Goal: Transaction & Acquisition: Subscribe to service/newsletter

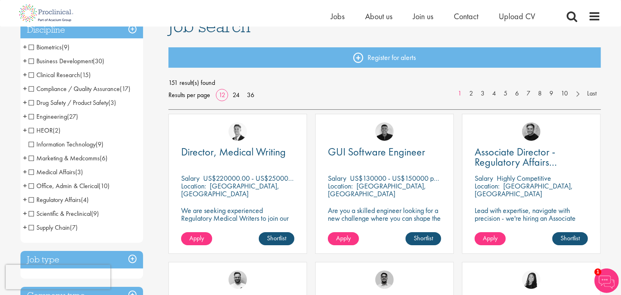
scroll to position [82, 0]
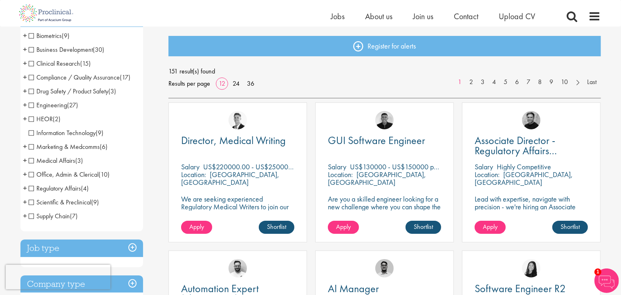
click at [28, 161] on li "Medical Affairs (3) - + Medical Liaison (2) Medical Information (1)" at bounding box center [81, 161] width 123 height 14
click at [31, 161] on span "Medical Affairs" at bounding box center [52, 161] width 47 height 9
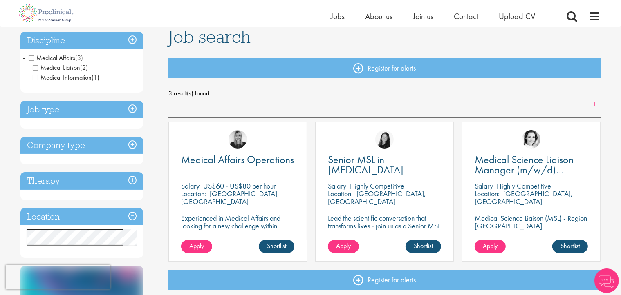
scroll to position [82, 0]
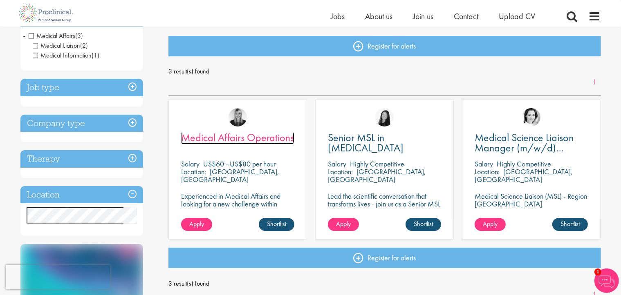
click at [233, 137] on span "Medical Affairs Operations" at bounding box center [237, 138] width 113 height 14
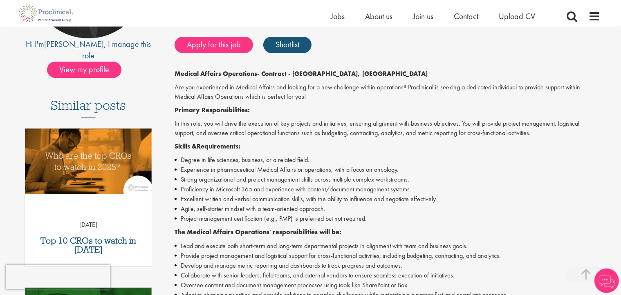
scroll to position [204, 0]
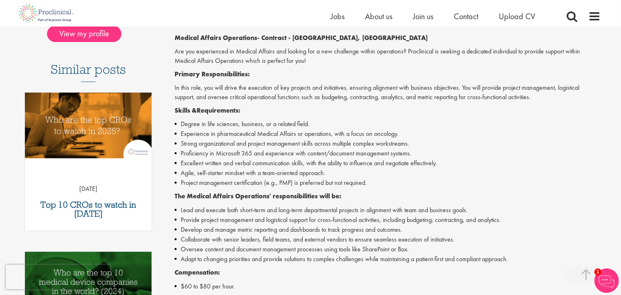
click at [482, 156] on li "Proficiency in Microsoft 365 and experience with content/document management sy…" at bounding box center [388, 154] width 426 height 10
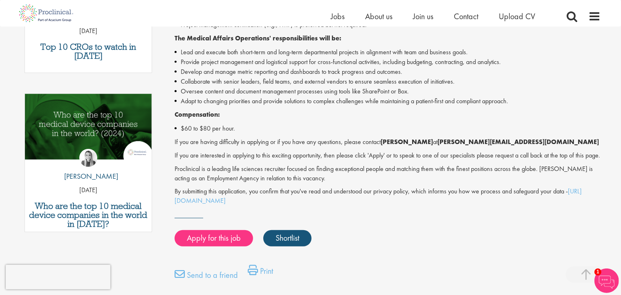
scroll to position [368, 0]
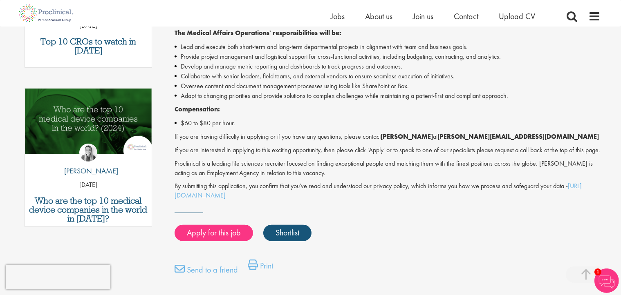
click at [328, 119] on li "$60 to $80 per hour." at bounding box center [388, 124] width 426 height 10
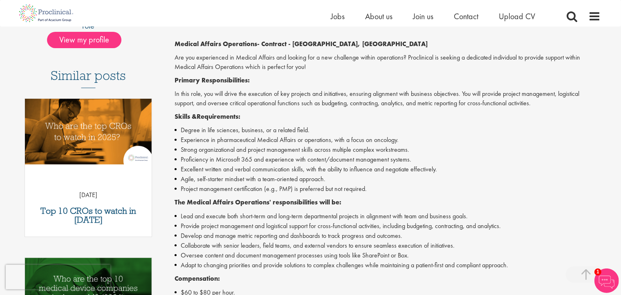
scroll to position [245, 0]
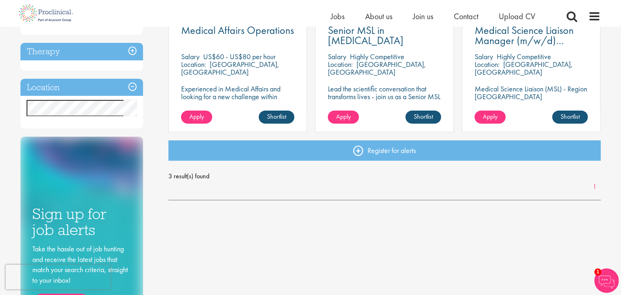
scroll to position [43, 0]
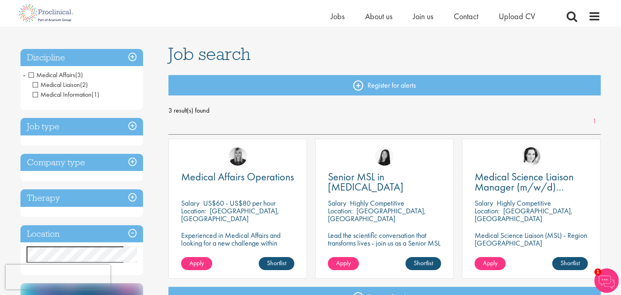
click at [31, 73] on span "Medical Affairs" at bounding box center [52, 75] width 47 height 9
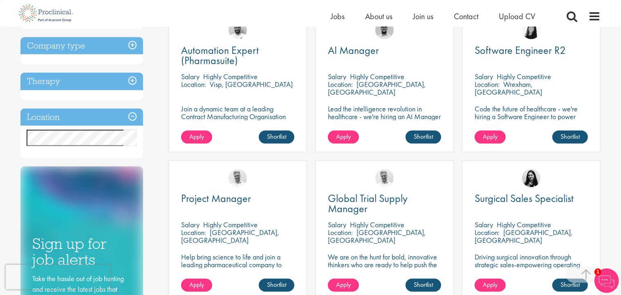
scroll to position [327, 0]
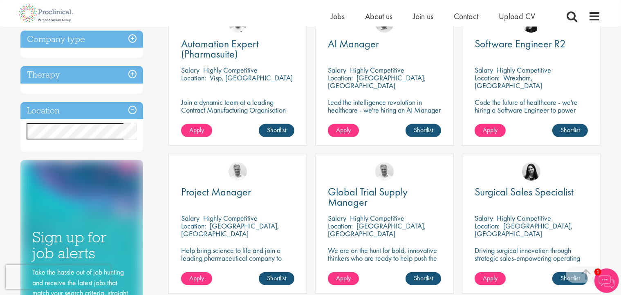
click at [81, 110] on h3 "Location" at bounding box center [81, 111] width 123 height 18
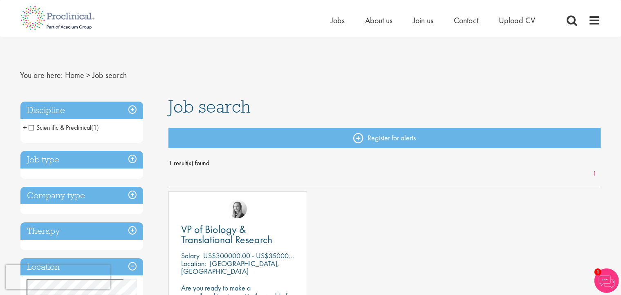
click at [132, 111] on h3 "Discipline" at bounding box center [81, 111] width 123 height 18
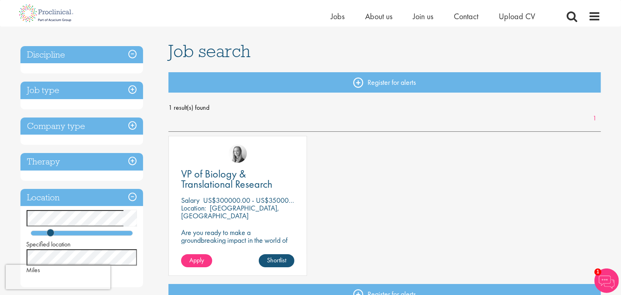
scroll to position [82, 0]
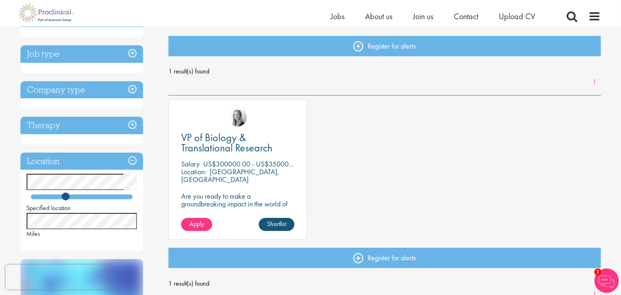
drag, startPoint x: 51, startPoint y: 197, endPoint x: 66, endPoint y: 197, distance: 15.5
click at [66, 197] on span at bounding box center [66, 197] width 8 height 8
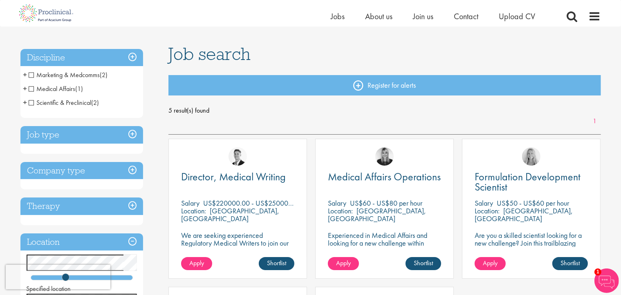
scroll to position [41, 0]
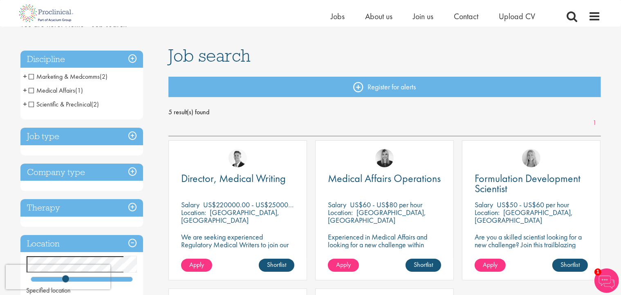
click at [31, 78] on span "Marketing & Medcomms" at bounding box center [65, 76] width 72 height 9
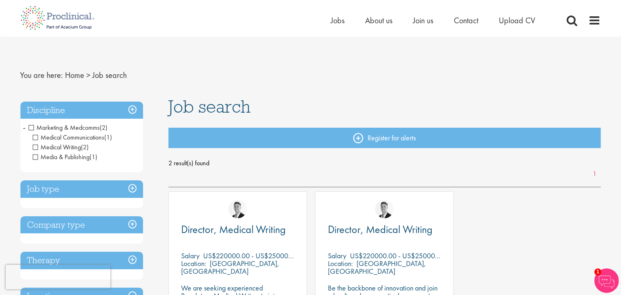
click at [32, 126] on span "Marketing & Medcomms" at bounding box center [65, 127] width 72 height 9
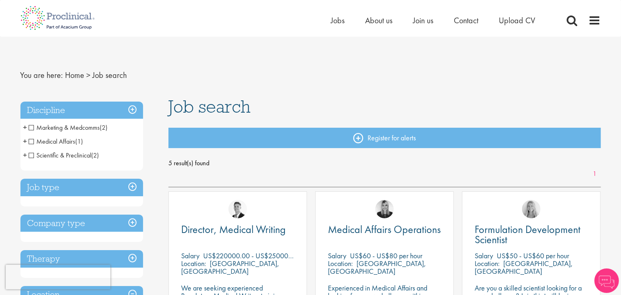
click at [31, 140] on span "Medical Affairs" at bounding box center [52, 141] width 47 height 9
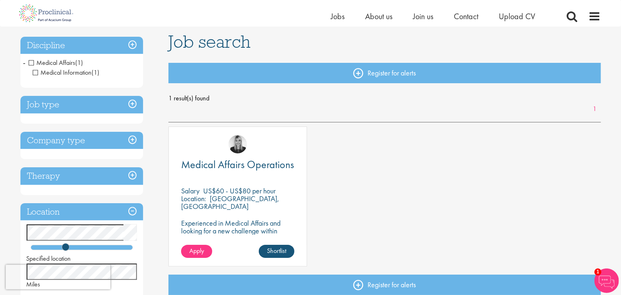
scroll to position [41, 0]
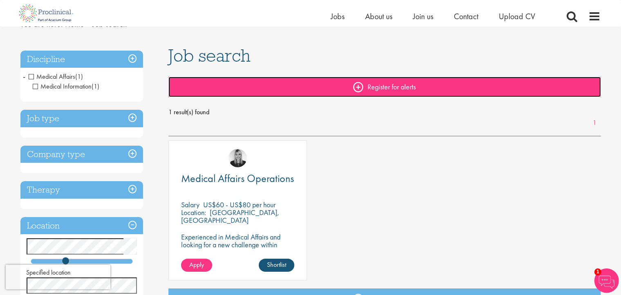
click at [359, 84] on link "Register for alerts" at bounding box center [384, 87] width 432 height 20
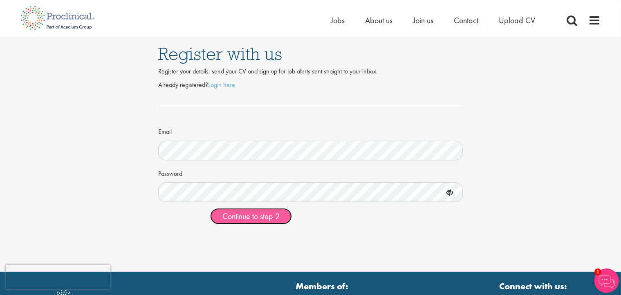
click at [251, 215] on span "Continue to step 2" at bounding box center [250, 216] width 57 height 11
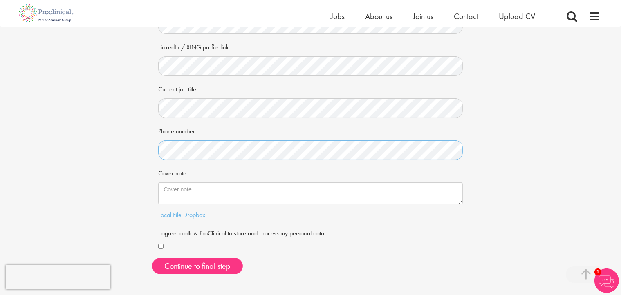
scroll to position [163, 0]
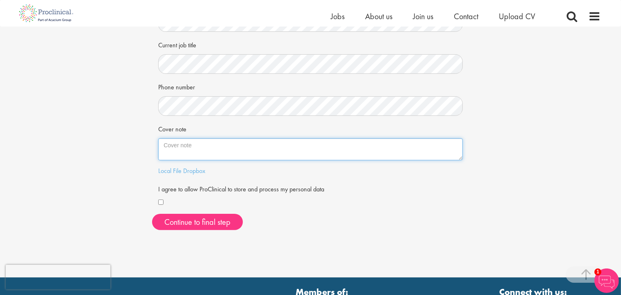
click at [234, 146] on textarea "Cover note" at bounding box center [310, 150] width 304 height 22
click at [175, 145] on textarea "I am interested in roles in Medical Affairs and Medical Information." at bounding box center [310, 150] width 304 height 22
click at [369, 143] on textarea "I am primarily interested in roles in Medical Affairs and Medical Information." at bounding box center [310, 150] width 304 height 22
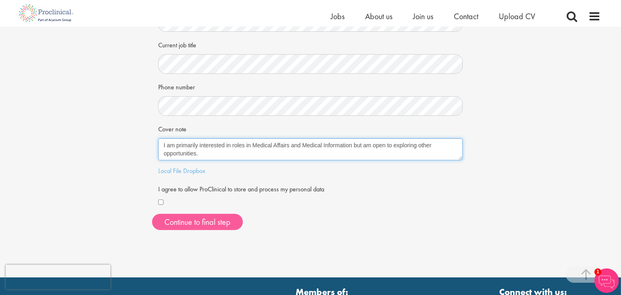
type textarea "I am primarily interested in roles in Medical Affairs and Medical Information b…"
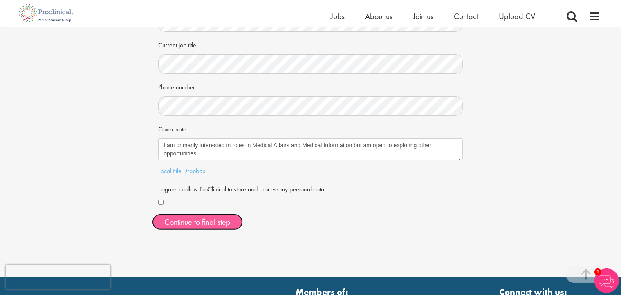
click at [195, 221] on button "Continue to final step" at bounding box center [197, 222] width 91 height 16
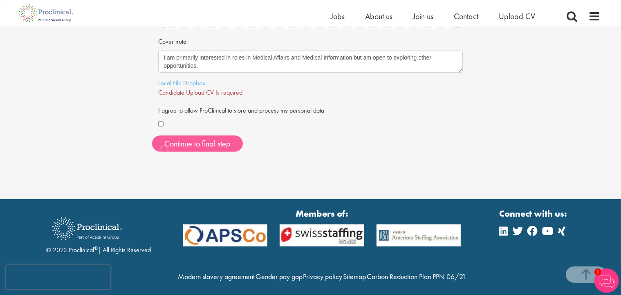
scroll to position [257, 0]
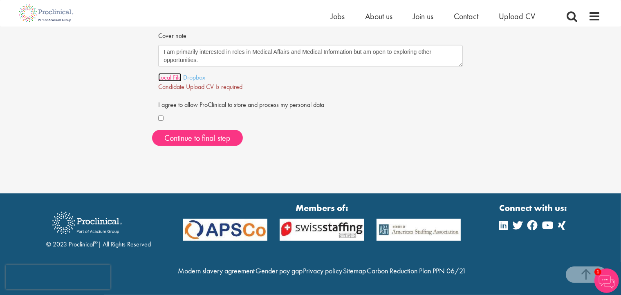
click at [172, 76] on link "Local File" at bounding box center [169, 77] width 23 height 9
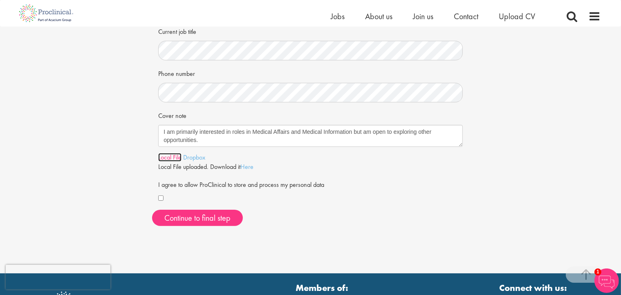
scroll to position [176, 0]
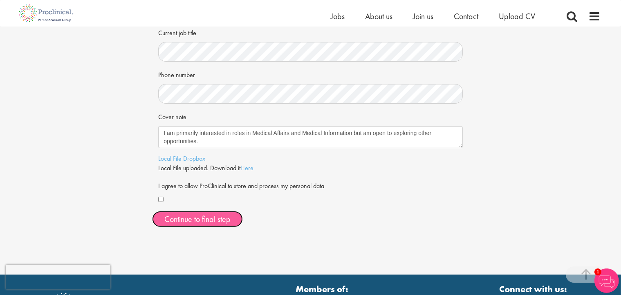
click at [197, 218] on span "Continue to final step" at bounding box center [197, 219] width 66 height 11
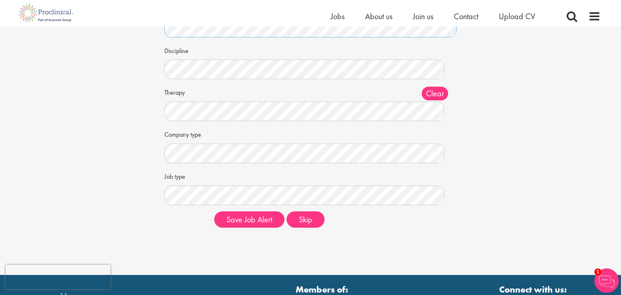
scroll to position [82, 0]
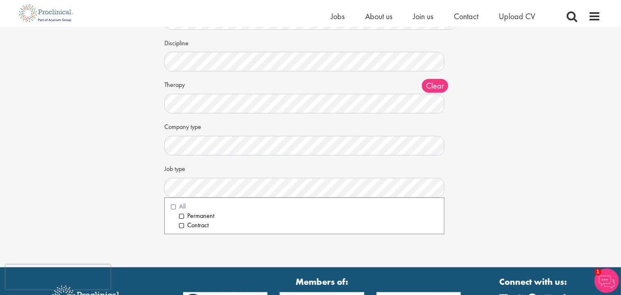
drag, startPoint x: 173, startPoint y: 207, endPoint x: 143, endPoint y: 213, distance: 31.3
click at [173, 207] on li "All" at bounding box center [304, 206] width 267 height 9
click at [127, 180] on div "Set up a job alert Tell us what sort of job you are looking for and we will sen…" at bounding box center [310, 86] width 633 height 282
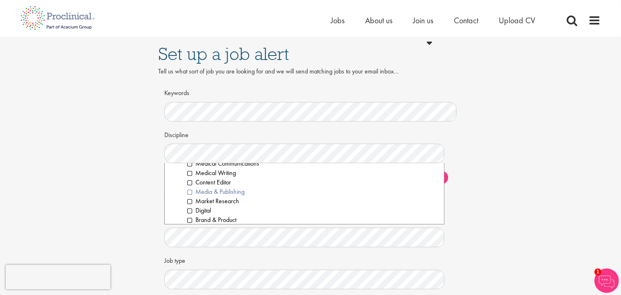
scroll to position [621, 0]
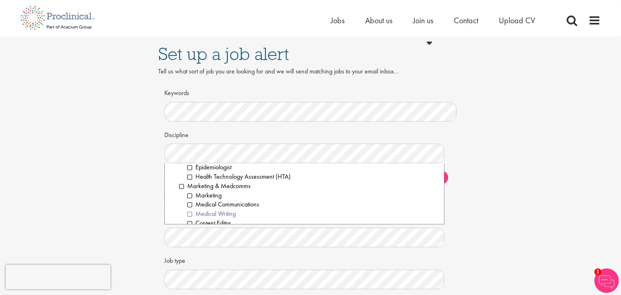
click at [190, 215] on li "Medical Writing" at bounding box center [312, 214] width 251 height 9
click at [180, 176] on li "Medical Affairs" at bounding box center [308, 175] width 259 height 9
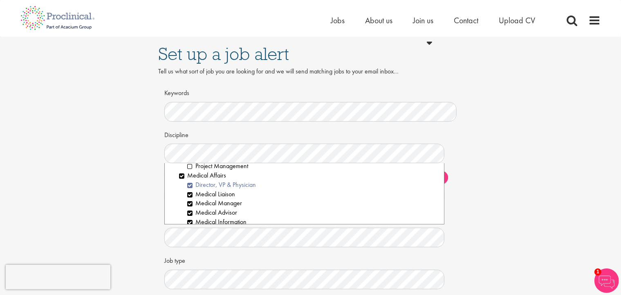
click at [190, 184] on li "Director, VP & Physician" at bounding box center [312, 185] width 251 height 9
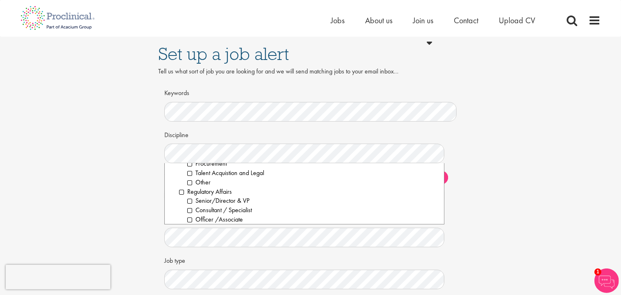
scroll to position [940, 0]
click at [499, 211] on div "Set up a job alert Tell us what sort of job you are looking for and we will sen…" at bounding box center [310, 178] width 633 height 282
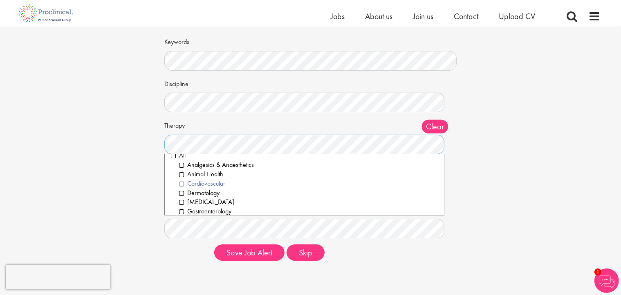
scroll to position [0, 0]
click at [173, 163] on li "All" at bounding box center [304, 163] width 267 height 9
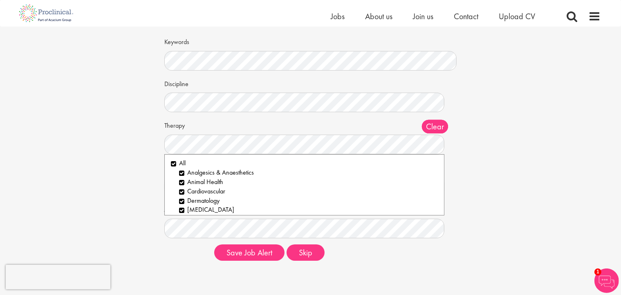
click at [141, 176] on div "Set up a job alert Tell us what sort of job you are looking for and we will sen…" at bounding box center [310, 127] width 633 height 282
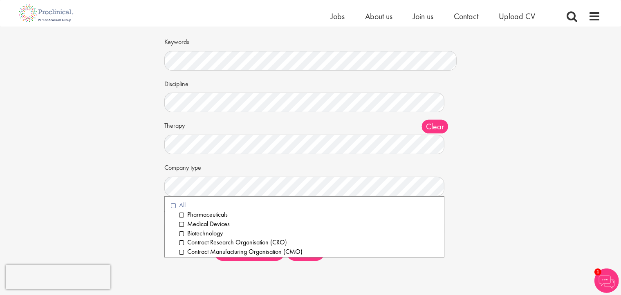
click at [172, 204] on li "All" at bounding box center [304, 205] width 267 height 9
click at [128, 213] on div "Set up a job alert Tell us what sort of job you are looking for and we will sen…" at bounding box center [310, 127] width 633 height 282
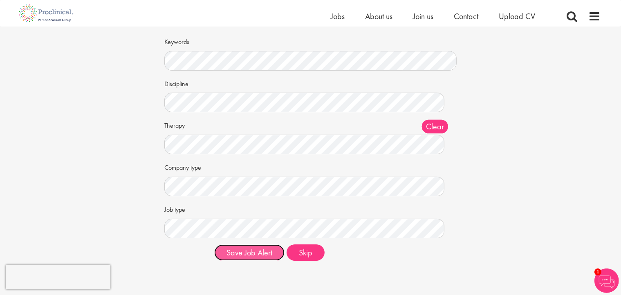
click at [251, 252] on button "Save Job Alert" at bounding box center [249, 253] width 70 height 16
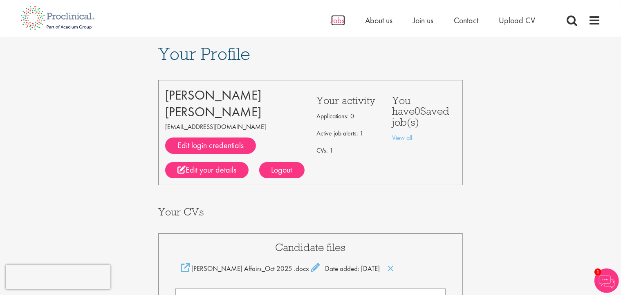
click at [337, 20] on span "Jobs" at bounding box center [338, 20] width 14 height 11
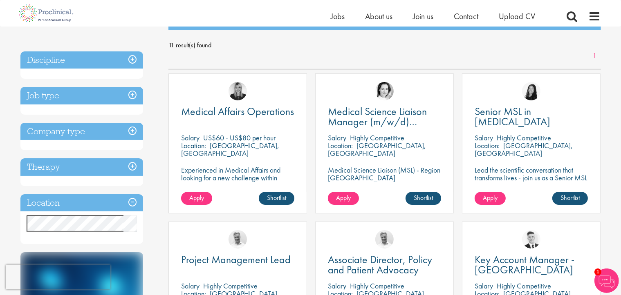
scroll to position [123, 0]
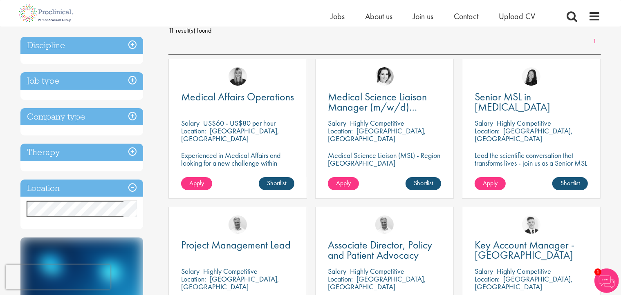
click at [47, 186] on h3 "Location" at bounding box center [81, 189] width 123 height 18
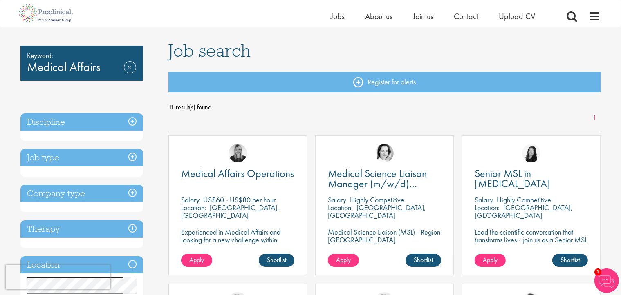
scroll to position [41, 0]
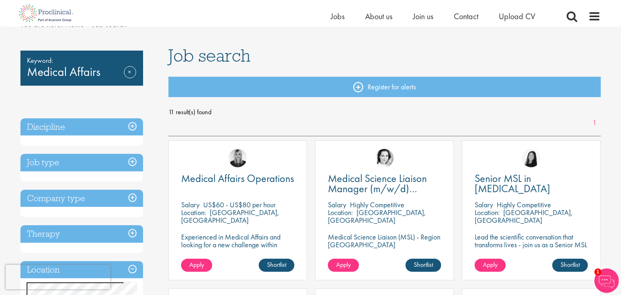
click at [59, 158] on h3 "Job type" at bounding box center [81, 163] width 123 height 18
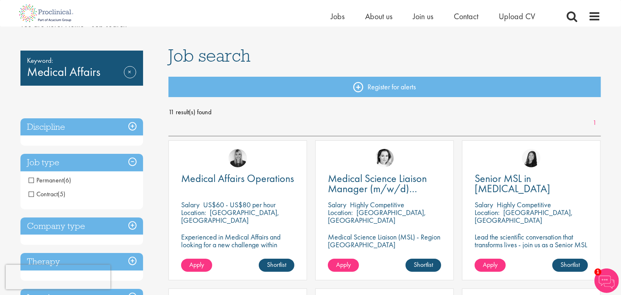
click at [60, 160] on h3 "Job type" at bounding box center [81, 163] width 123 height 18
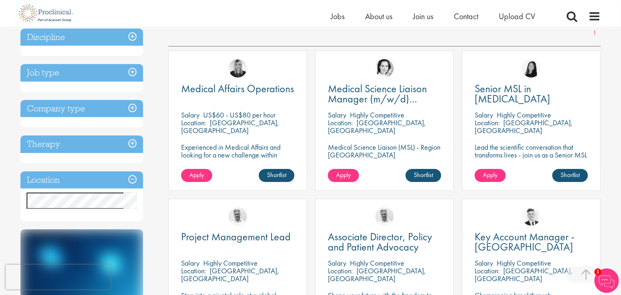
scroll to position [123, 0]
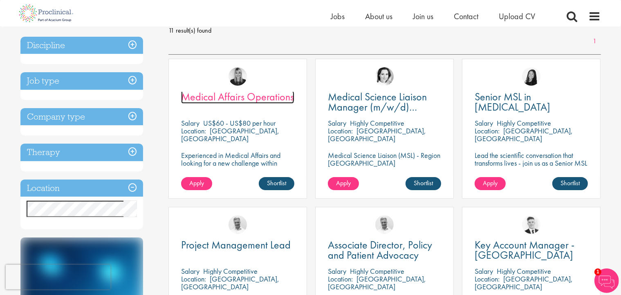
click at [234, 95] on span "Medical Affairs Operations" at bounding box center [237, 97] width 113 height 14
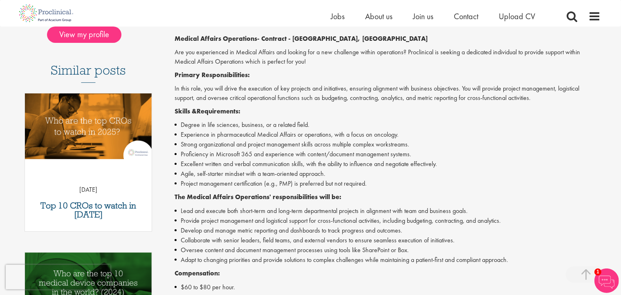
scroll to position [204, 0]
